Goal: Task Accomplishment & Management: Use online tool/utility

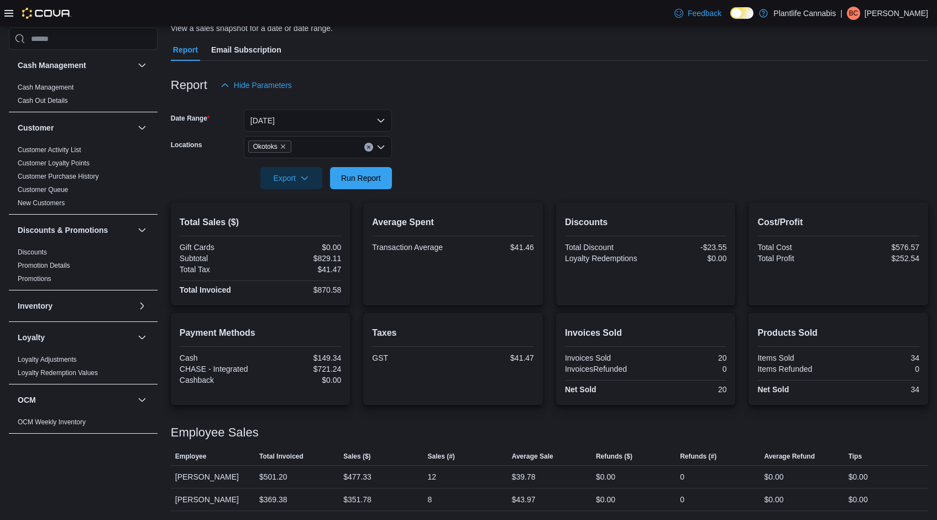
scroll to position [201, 0]
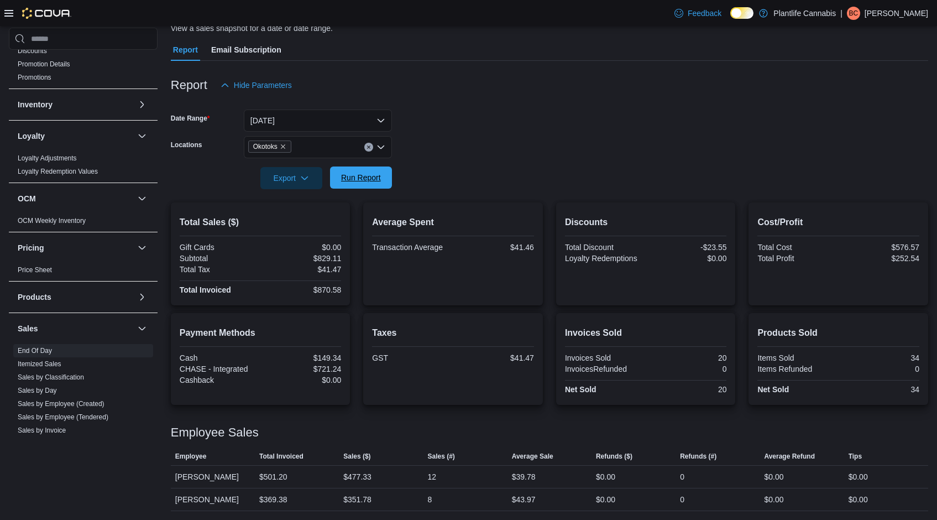
click at [369, 175] on span "Run Report" at bounding box center [361, 177] width 40 height 11
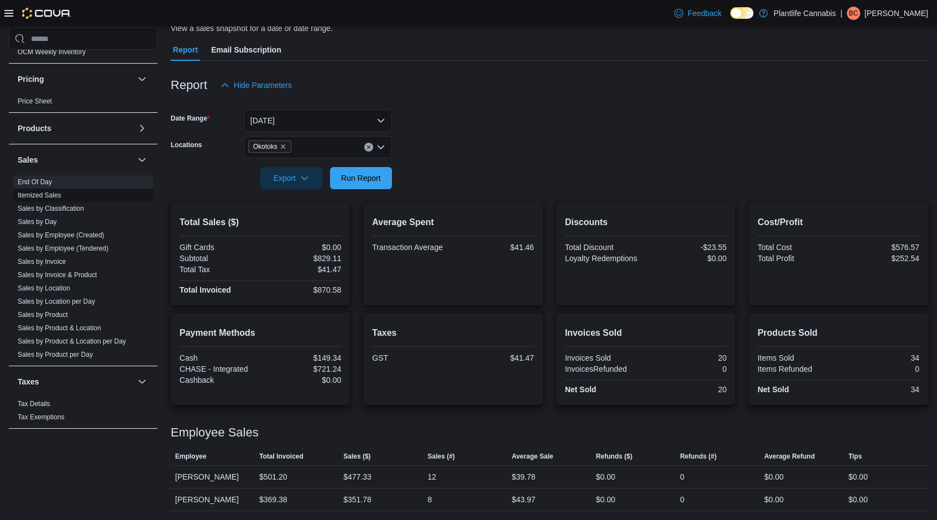
click at [83, 250] on link "Sales by Employee (Tendered)" at bounding box center [63, 248] width 91 height 8
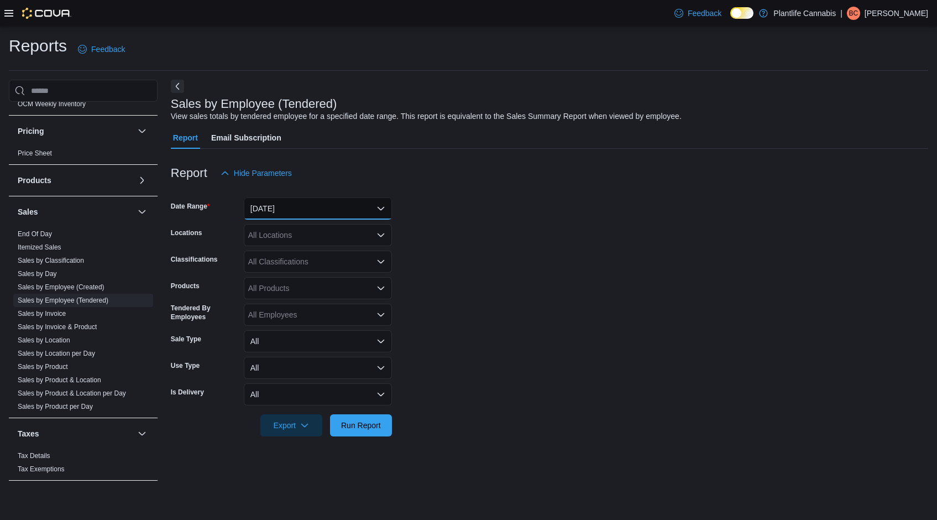
drag, startPoint x: 311, startPoint y: 206, endPoint x: 310, endPoint y: 214, distance: 8.9
click at [311, 206] on button "[DATE]" at bounding box center [318, 208] width 148 height 22
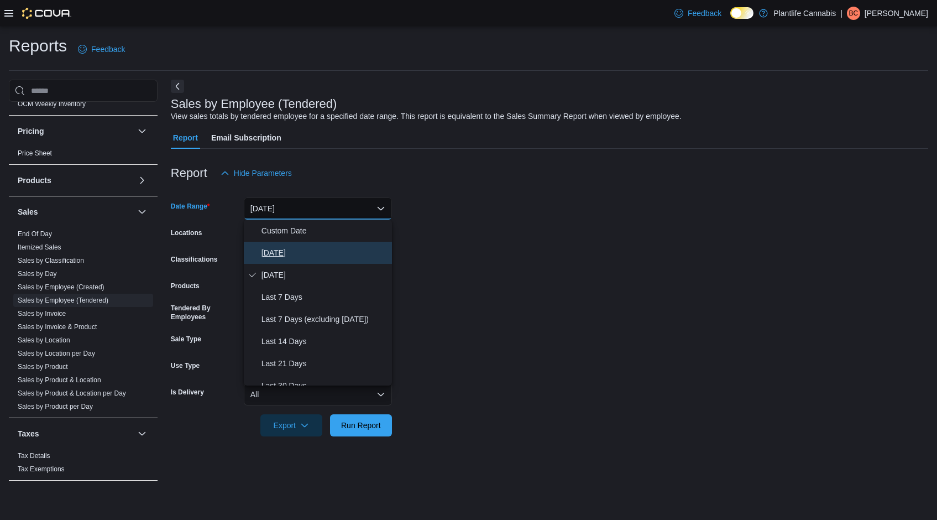
click at [312, 249] on span "[DATE]" at bounding box center [324, 252] width 126 height 13
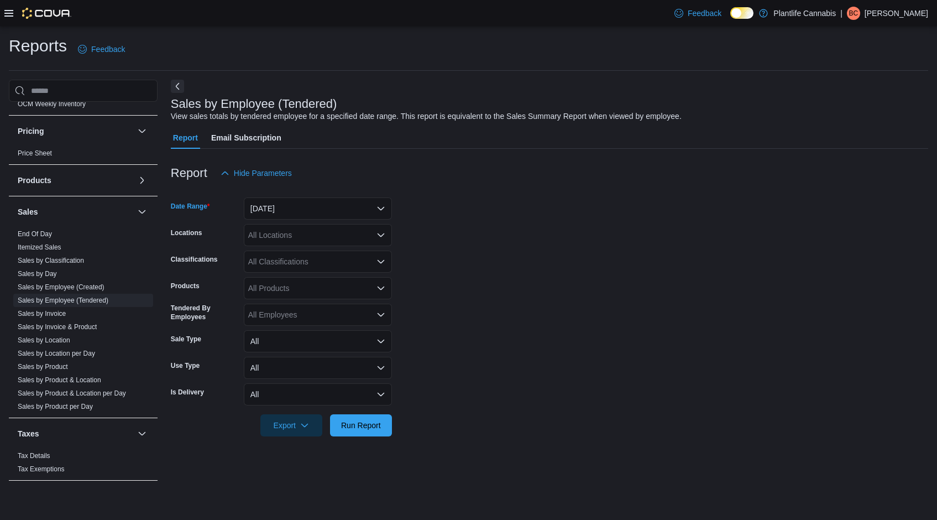
click at [317, 239] on div "All Locations" at bounding box center [318, 235] width 148 height 22
type input "***"
drag, startPoint x: 326, startPoint y: 255, endPoint x: 425, endPoint y: 254, distance: 98.4
click at [328, 255] on div "Okotoks" at bounding box center [317, 253] width 135 height 11
drag, startPoint x: 439, startPoint y: 254, endPoint x: 425, endPoint y: 254, distance: 13.8
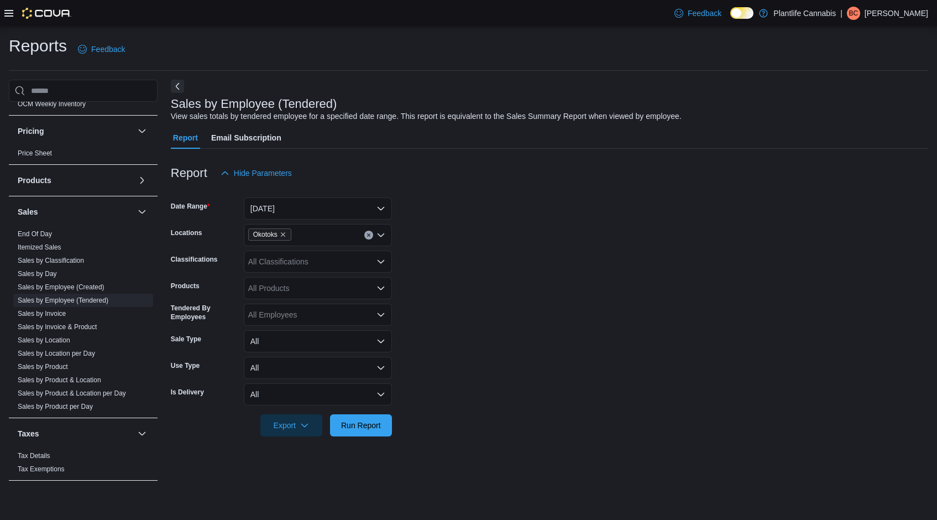
click at [434, 253] on form "Date Range [DATE] Locations Okotoks Classifications All Classifications Product…" at bounding box center [549, 310] width 757 height 252
click at [339, 264] on div "All Classifications" at bounding box center [318, 261] width 148 height 22
type input "***"
drag, startPoint x: 338, startPoint y: 281, endPoint x: 432, endPoint y: 327, distance: 103.8
click at [339, 281] on div "Accessory Group" at bounding box center [317, 280] width 135 height 11
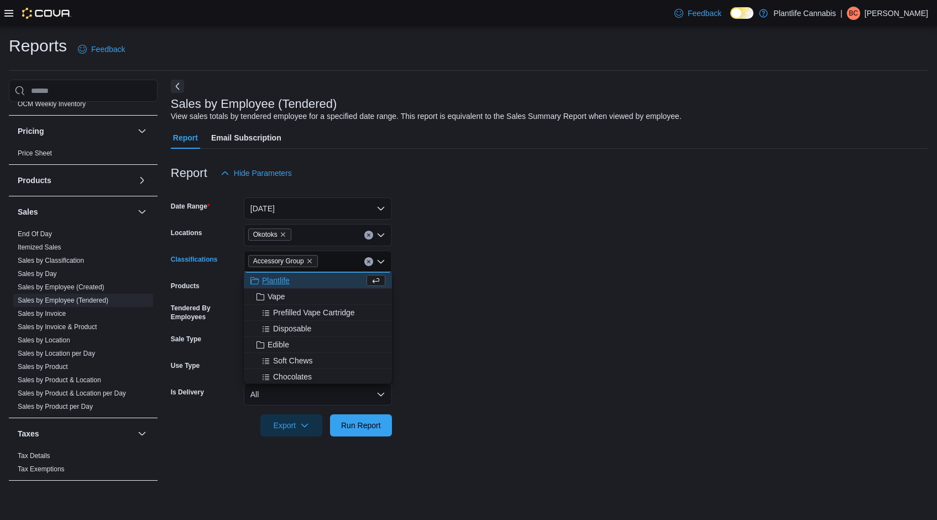
click at [466, 345] on form "Date Range [DATE] Locations Okotoks Classifications Accessory Group Combo box. …" at bounding box center [549, 310] width 757 height 252
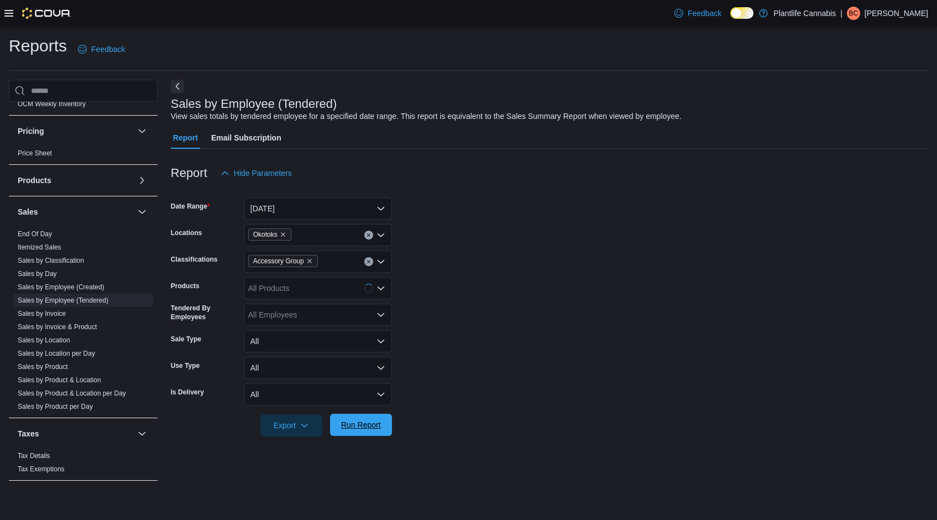
click at [361, 429] on span "Run Report" at bounding box center [361, 424] width 40 height 11
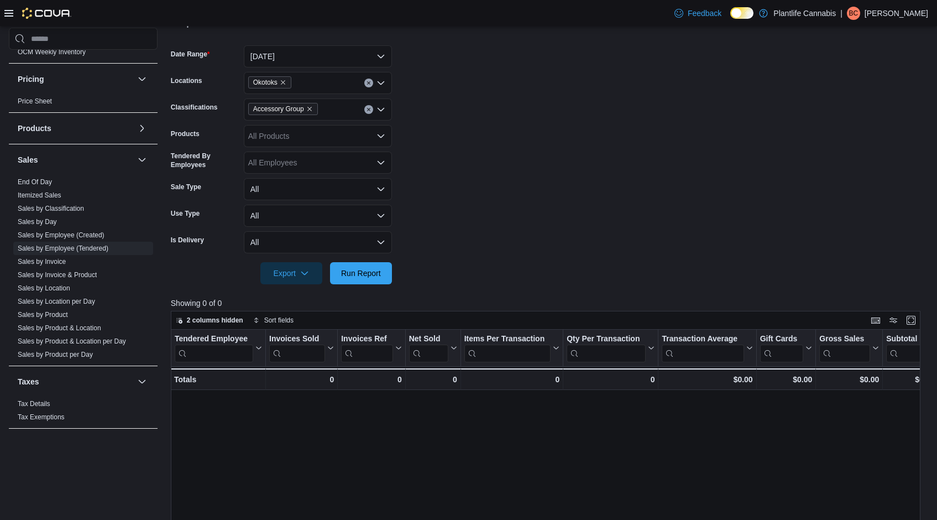
scroll to position [4, 0]
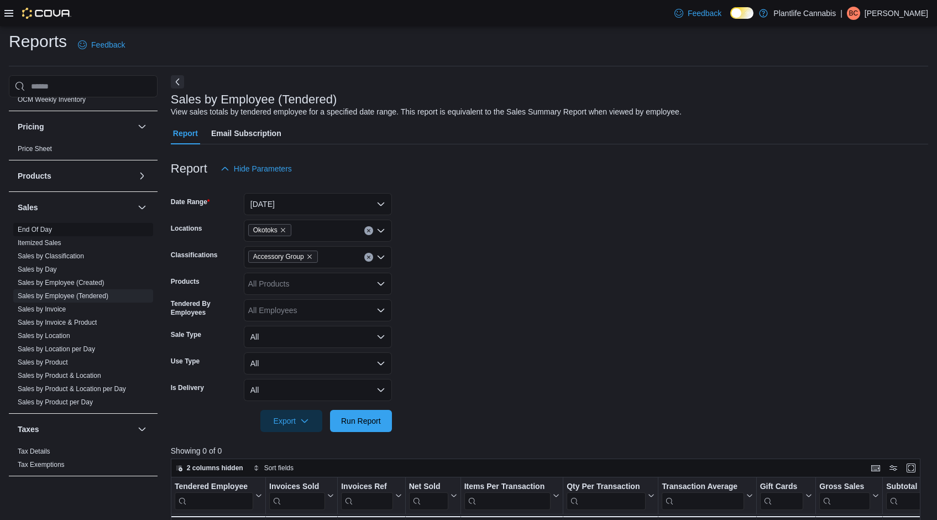
click at [46, 228] on link "End Of Day" at bounding box center [35, 230] width 34 height 8
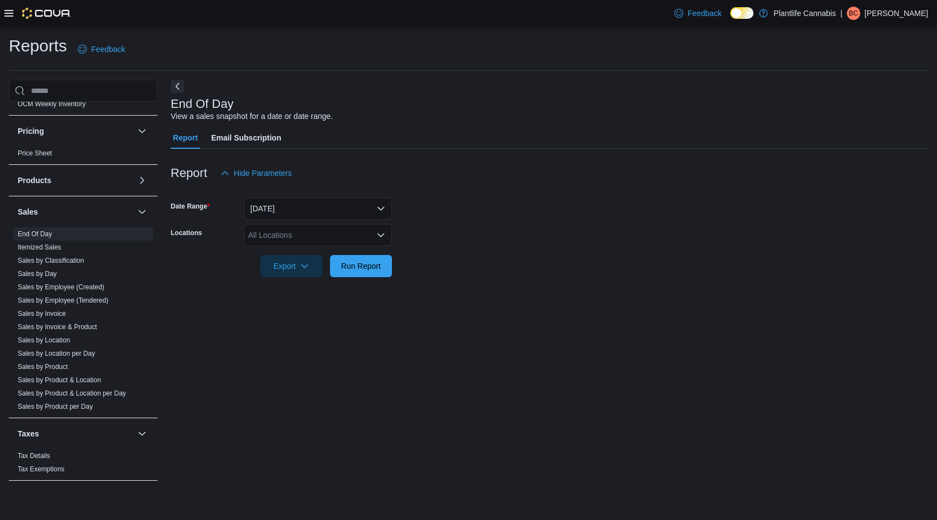
click at [355, 232] on div "All Locations" at bounding box center [318, 235] width 148 height 22
type input "***"
drag, startPoint x: 365, startPoint y: 254, endPoint x: 390, endPoint y: 260, distance: 26.0
click at [367, 255] on div "Okotoks" at bounding box center [317, 253] width 135 height 11
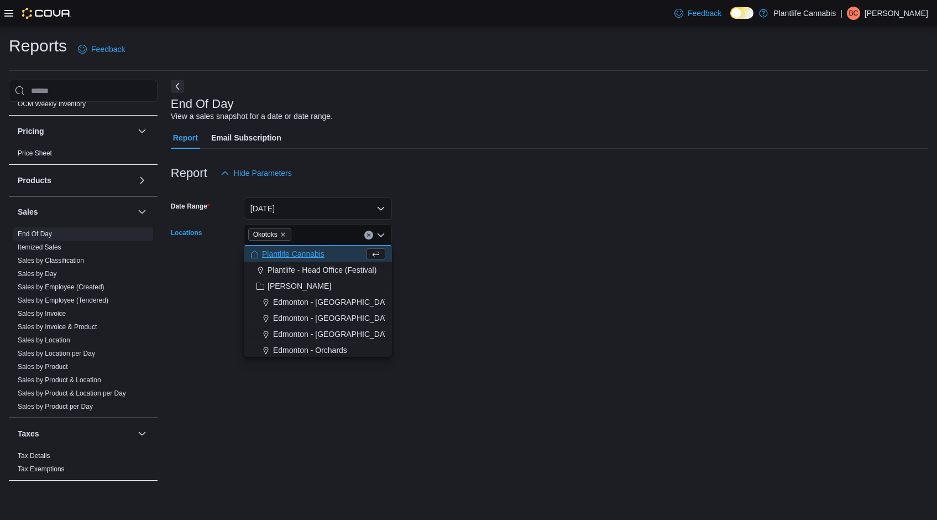
drag, startPoint x: 432, startPoint y: 263, endPoint x: 365, endPoint y: 264, distance: 66.9
click at [427, 263] on form "Date Range [DATE] Locations [GEOGRAPHIC_DATA] Combo box. Selected. [GEOGRAPHIC_…" at bounding box center [549, 230] width 757 height 93
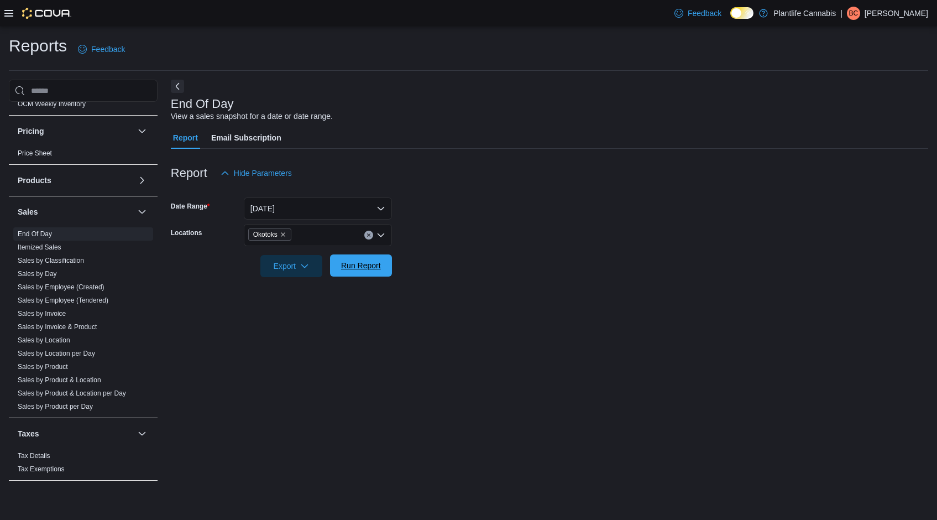
click at [361, 264] on span "Run Report" at bounding box center [361, 265] width 40 height 11
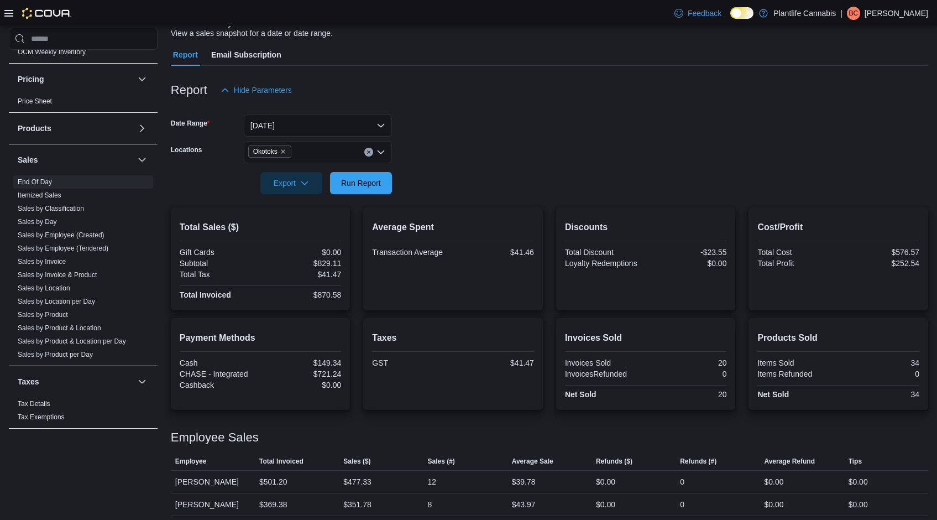
scroll to position [88, 0]
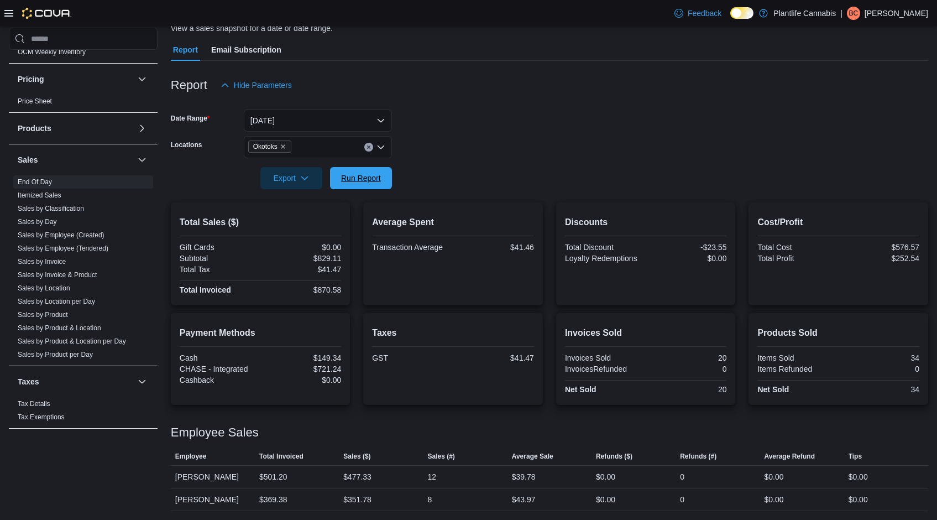
click at [366, 179] on span "Run Report" at bounding box center [361, 177] width 40 height 11
